Goal: Task Accomplishment & Management: Use online tool/utility

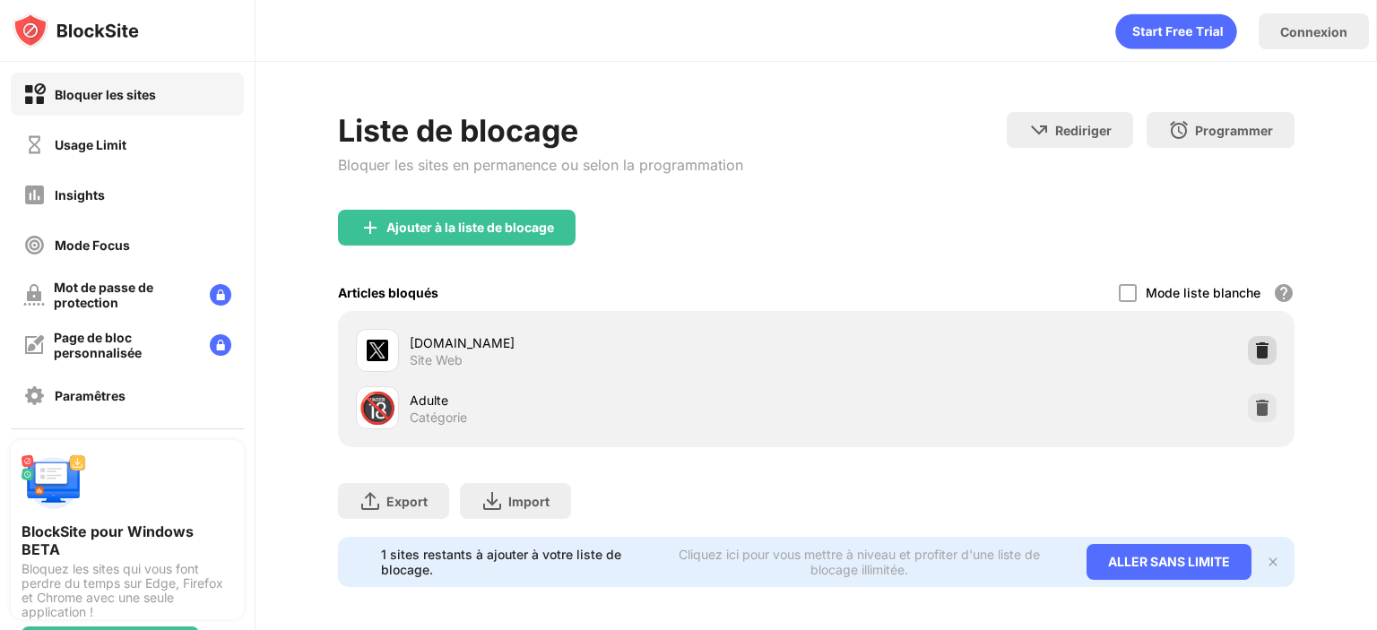
drag, startPoint x: 1239, startPoint y: 352, endPoint x: 1237, endPoint y: 338, distance: 14.5
click at [1253, 347] on img at bounding box center [1262, 351] width 18 height 18
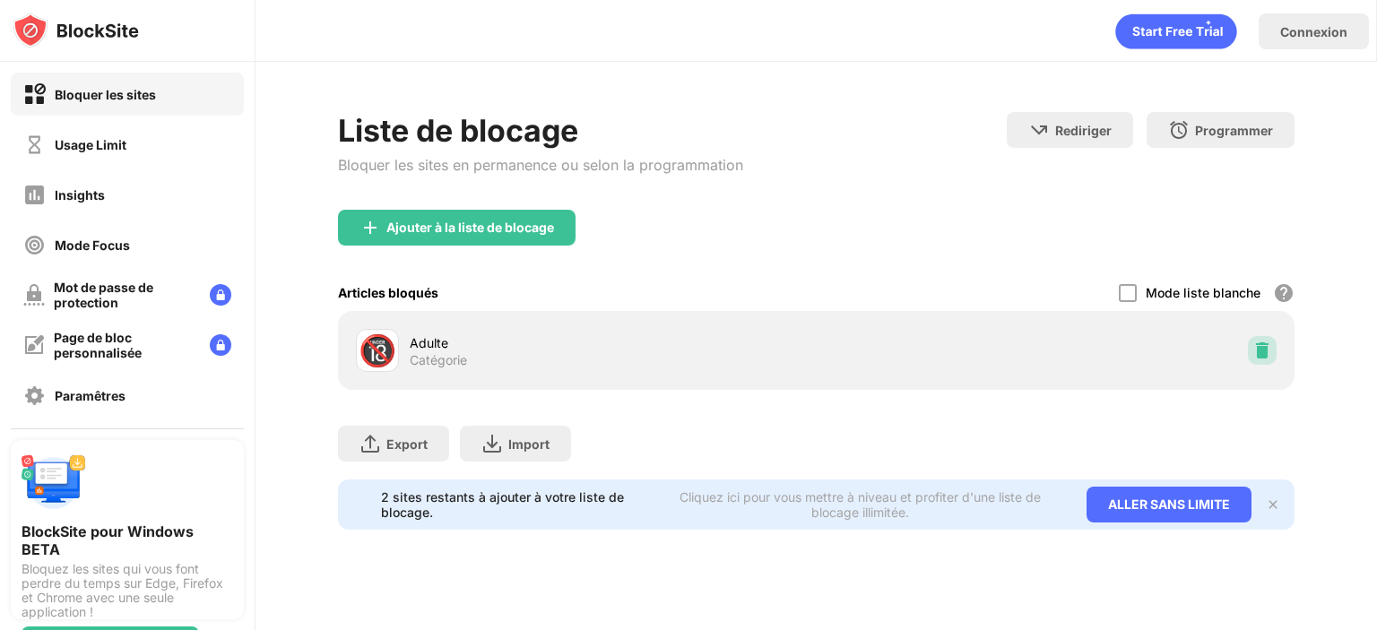
drag, startPoint x: 1250, startPoint y: 349, endPoint x: 1198, endPoint y: 5, distance: 347.3
click at [1253, 342] on img at bounding box center [1262, 351] width 18 height 18
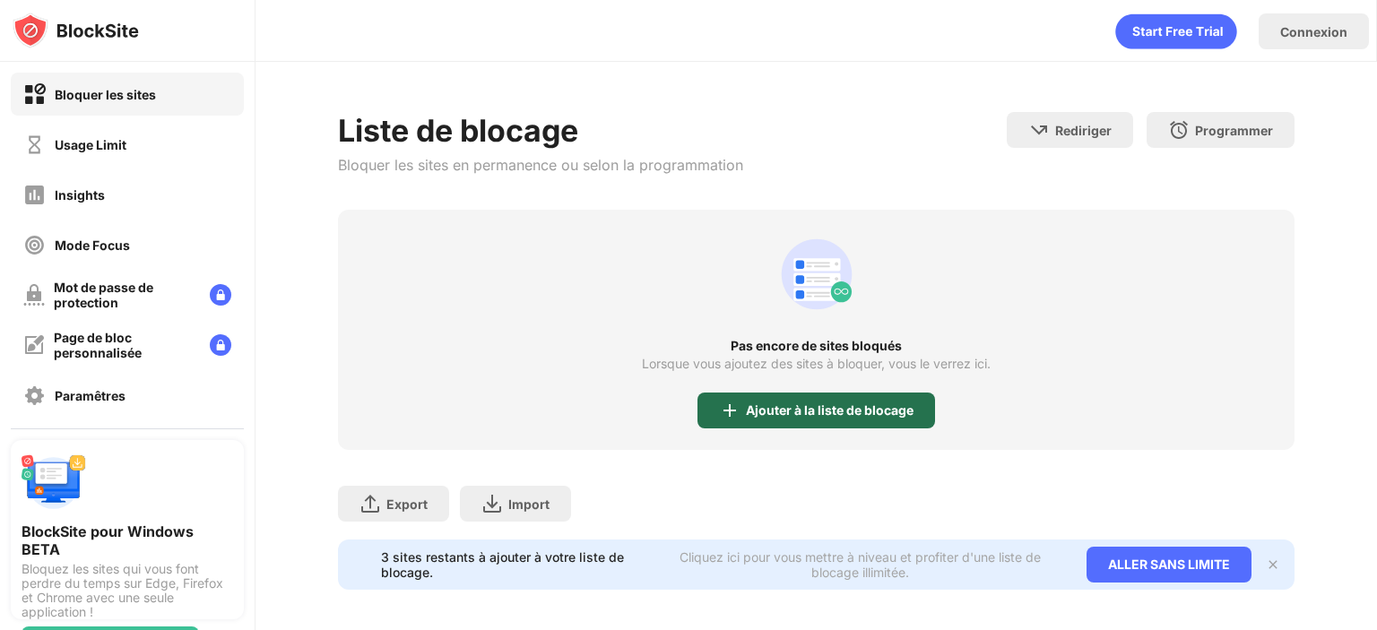
click at [752, 416] on div "Ajouter à la liste de blocage" at bounding box center [830, 410] width 168 height 14
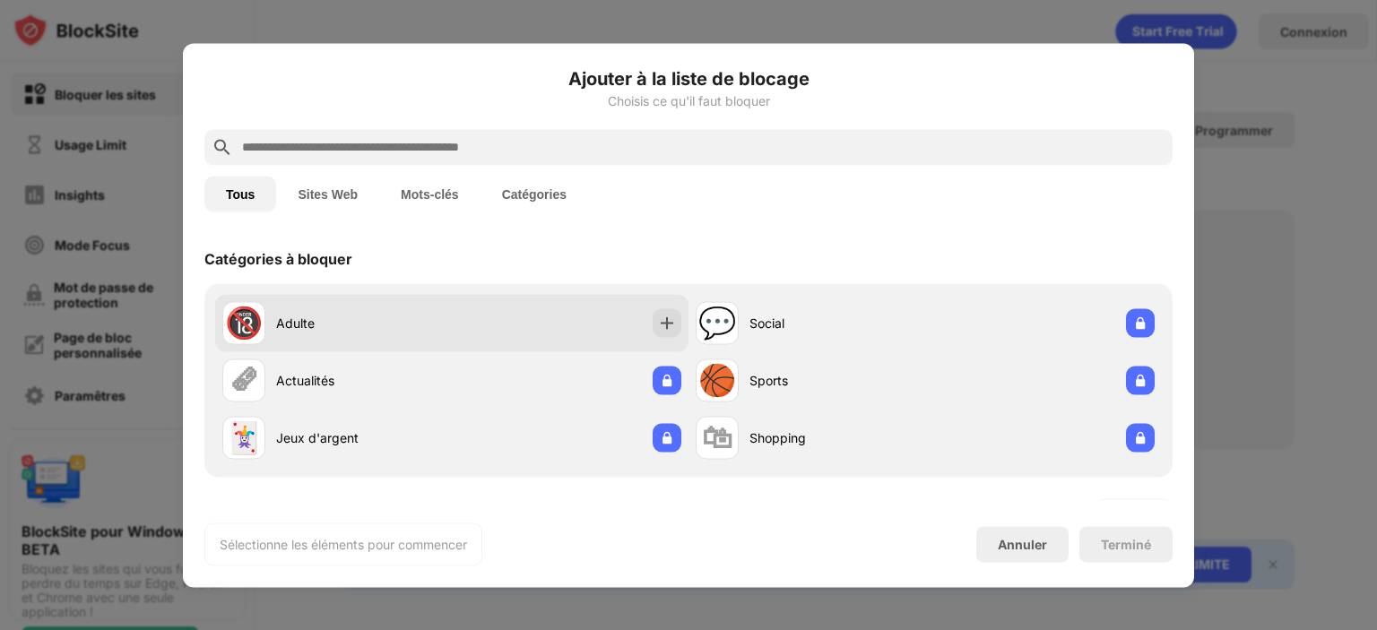
click at [340, 308] on div "🔞 Adulte" at bounding box center [337, 322] width 230 height 43
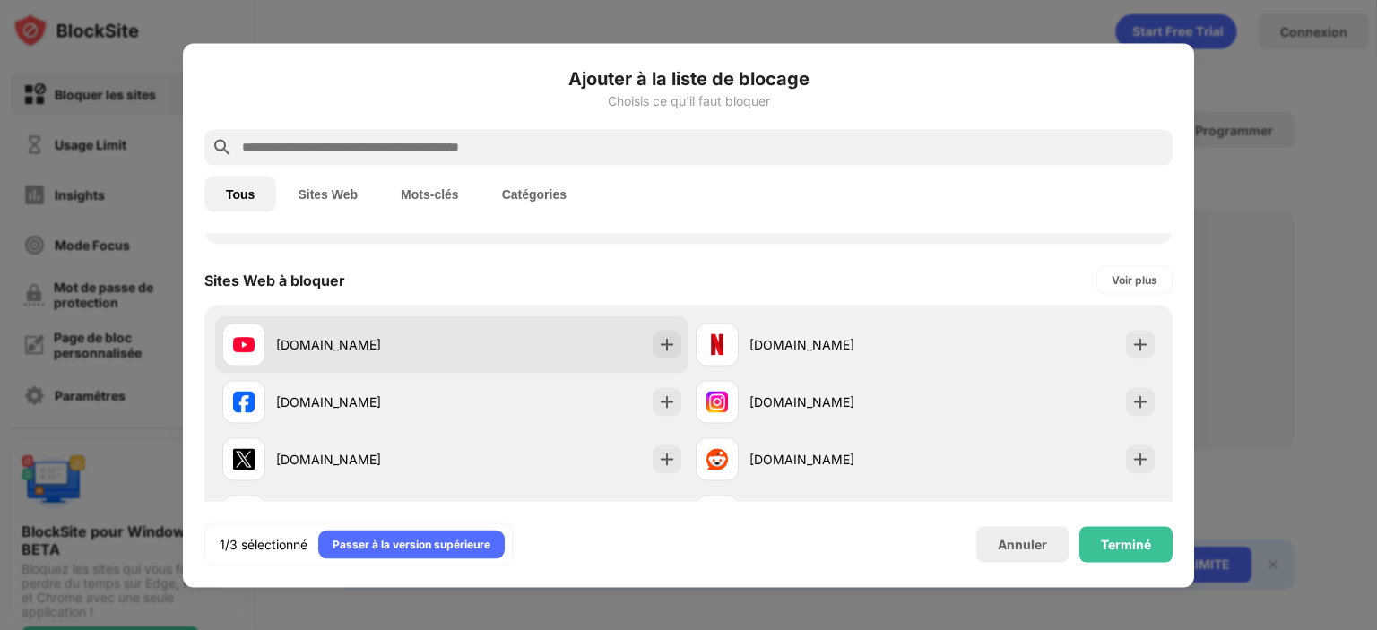
scroll to position [269, 0]
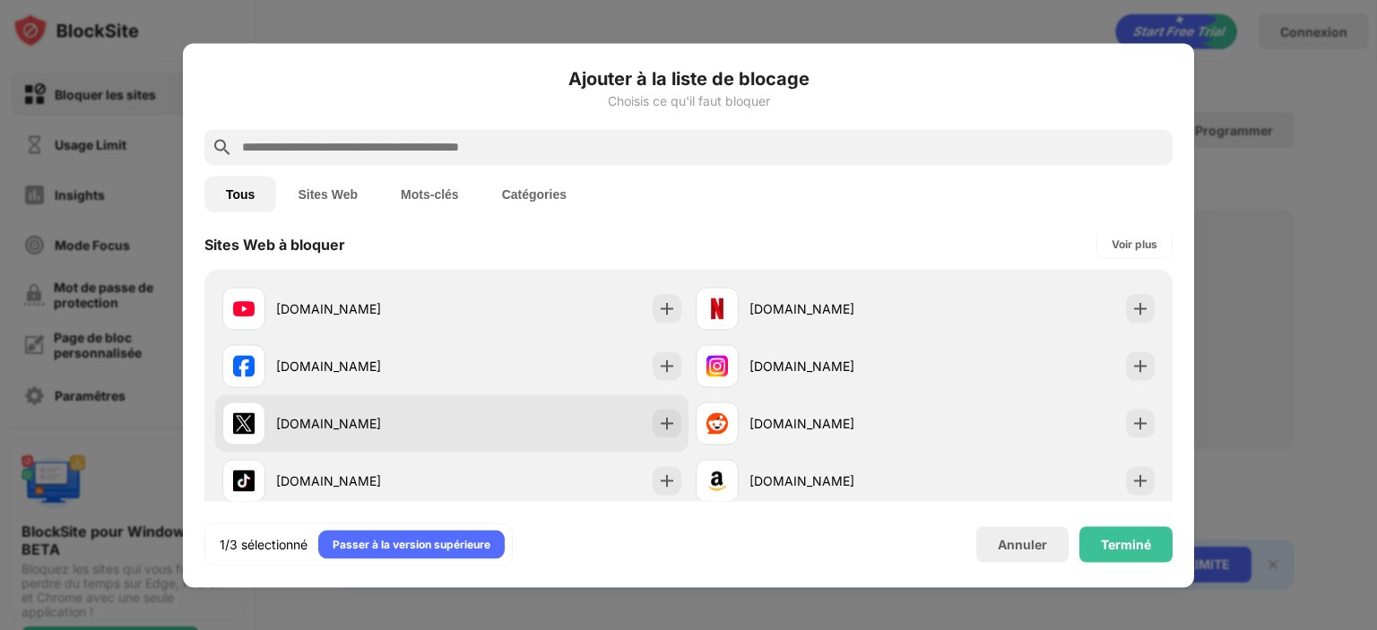
click at [342, 429] on div "x.com" at bounding box center [364, 423] width 176 height 19
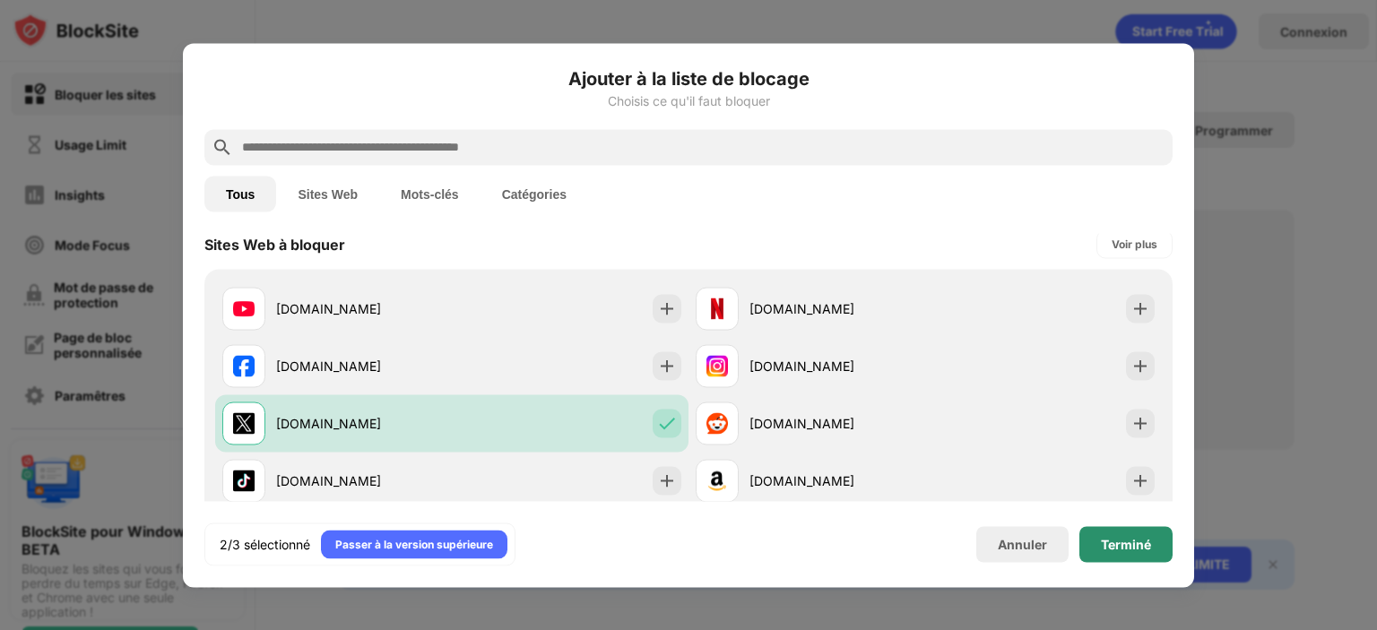
click at [1144, 542] on div "Terminé" at bounding box center [1126, 544] width 50 height 14
